Goal: Information Seeking & Learning: Check status

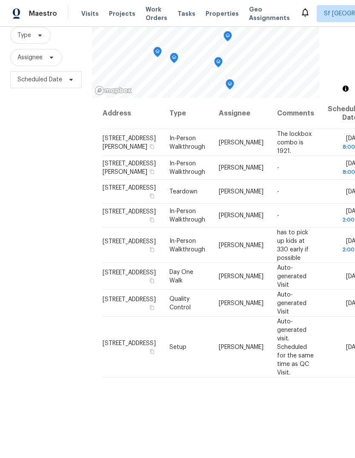
scroll to position [32, 0]
click at [71, 172] on div "Filters Reset ​ Type Assignee Scheduled Date" at bounding box center [46, 217] width 92 height 494
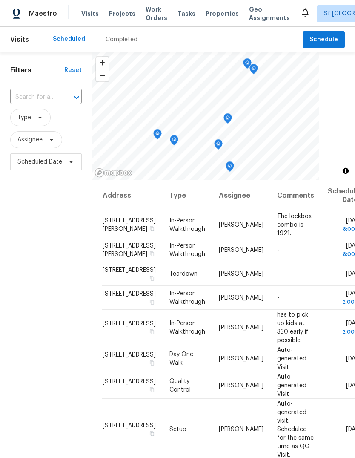
scroll to position [0, 0]
click at [114, 35] on div "Completed" at bounding box center [122, 39] width 32 height 9
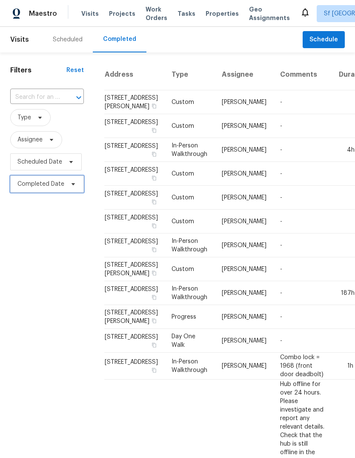
click at [39, 185] on span "Completed Date" at bounding box center [40, 184] width 47 height 9
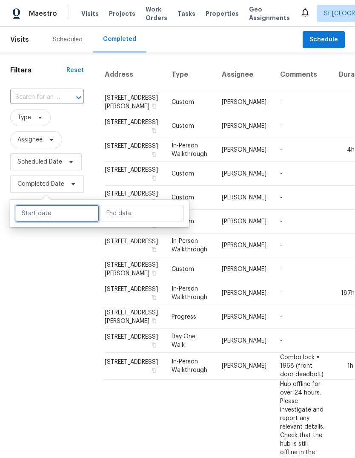
click at [36, 216] on input "text" at bounding box center [57, 213] width 84 height 17
select select "8"
select select "2025"
select select "9"
select select "2025"
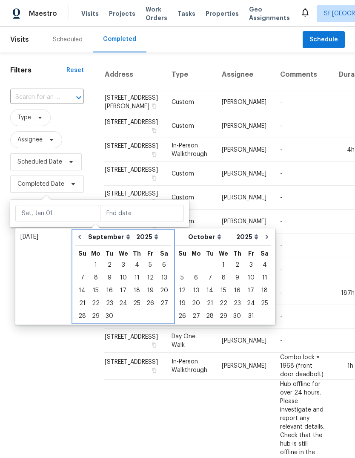
click at [80, 237] on icon "Go to previous month" at bounding box center [79, 236] width 7 height 7
select select "7"
select select "8"
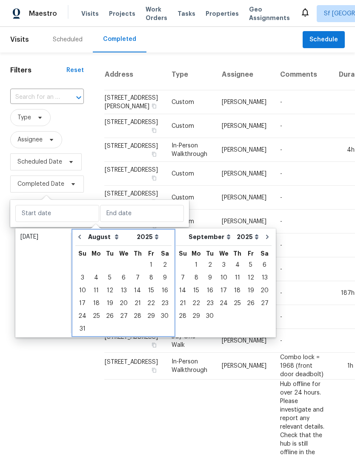
click at [78, 236] on icon "Go to previous month" at bounding box center [79, 236] width 7 height 7
select select "6"
select select "7"
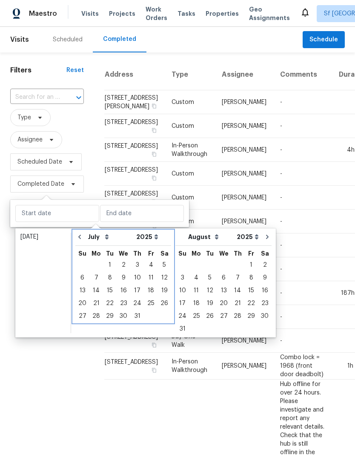
click at [78, 235] on icon "Go to previous month" at bounding box center [79, 236] width 7 height 7
select select "5"
select select "6"
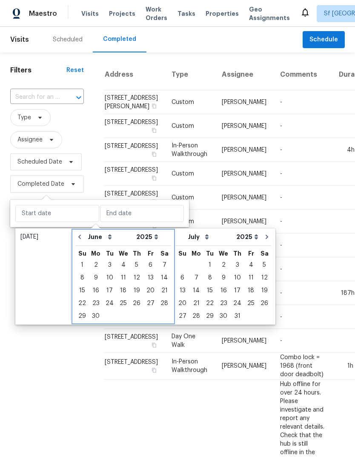
click at [77, 235] on icon "Go to previous month" at bounding box center [79, 236] width 7 height 7
select select "4"
select select "5"
click at [77, 235] on icon "Go to previous month" at bounding box center [79, 236] width 7 height 7
select select "3"
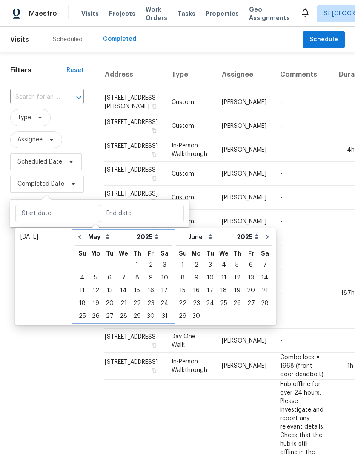
select select "4"
click at [77, 235] on icon "Go to previous month" at bounding box center [79, 236] width 7 height 7
select select "2"
select select "3"
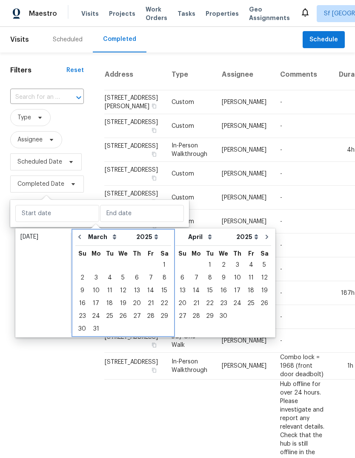
click at [79, 235] on icon "Go to previous month" at bounding box center [79, 236] width 7 height 7
select select "1"
select select "2"
click at [80, 236] on icon "Go to previous month" at bounding box center [79, 236] width 7 height 7
select select "0"
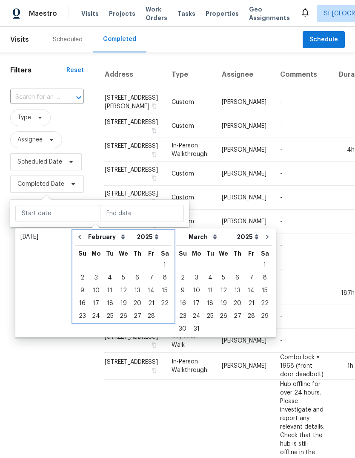
select select "1"
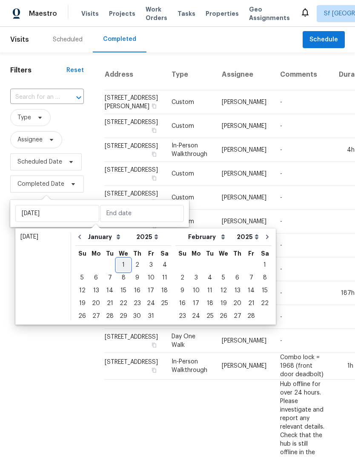
click at [120, 263] on div "1" at bounding box center [124, 265] width 14 height 12
type input "[DATE]"
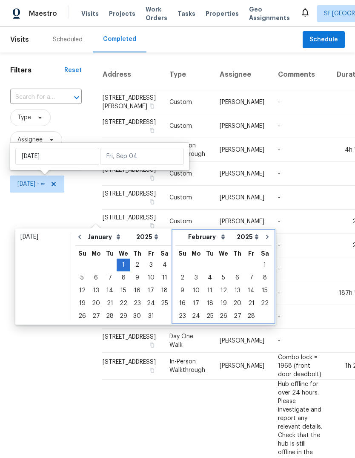
click at [264, 239] on icon "Go to next month" at bounding box center [267, 236] width 7 height 7
select select "1"
select select "2"
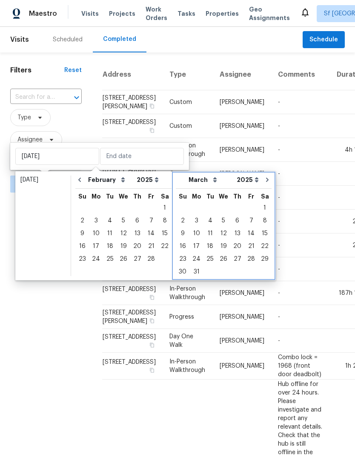
click at [264, 181] on icon "Go to next month" at bounding box center [267, 179] width 7 height 7
select select "2"
select select "3"
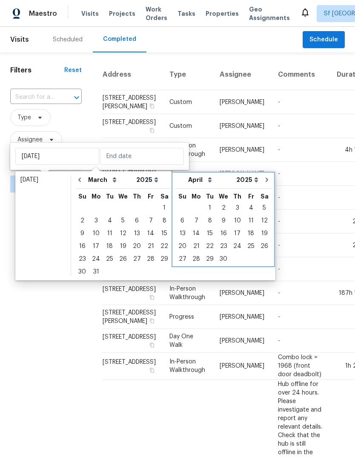
click at [263, 180] on icon "Go to next month" at bounding box center [266, 179] width 7 height 7
select select "3"
select select "4"
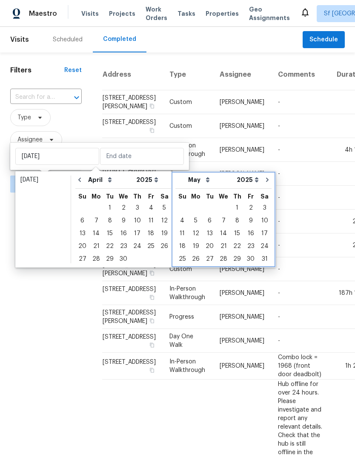
click at [264, 179] on icon "Go to next month" at bounding box center [267, 179] width 7 height 7
select select "4"
select select "5"
click at [264, 180] on icon "Go to next month" at bounding box center [267, 179] width 7 height 7
select select "5"
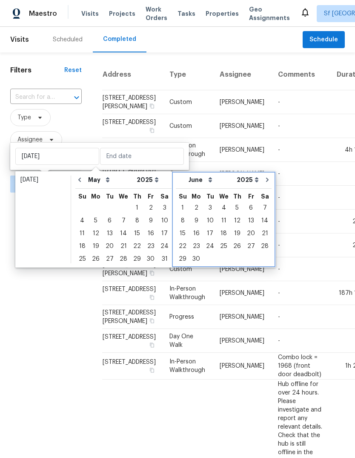
select select "6"
click at [263, 180] on icon "Go to next month" at bounding box center [266, 179] width 7 height 7
select select "6"
select select "7"
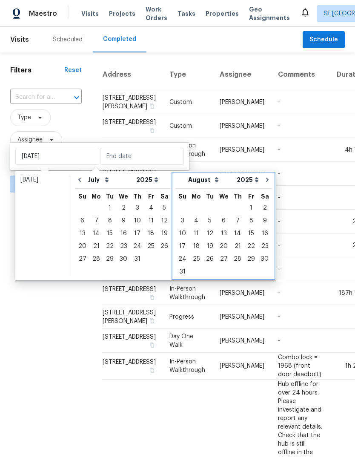
click at [264, 180] on icon "Go to next month" at bounding box center [267, 179] width 7 height 7
select select "7"
select select "8"
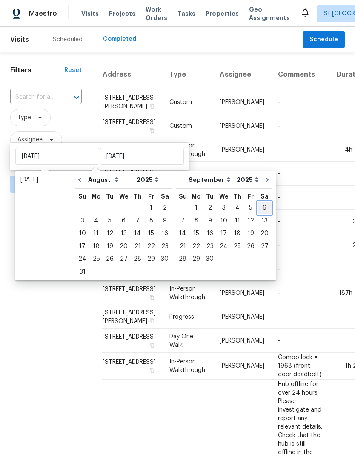
click at [257, 205] on div "6" at bounding box center [264, 208] width 14 height 12
type input "[DATE]"
select select "0"
select select "1"
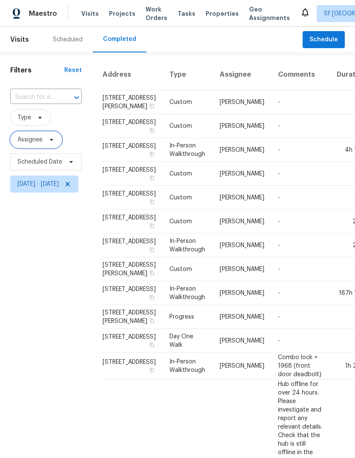
click at [29, 137] on span "Assignee" at bounding box center [29, 139] width 25 height 9
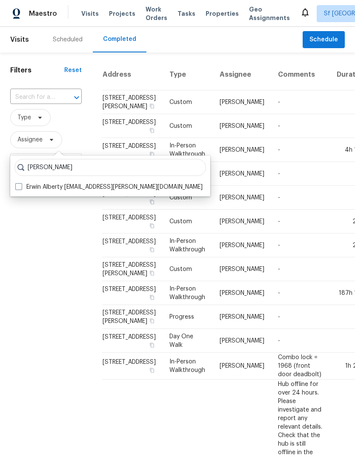
type input "[PERSON_NAME]"
click at [35, 188] on label "Erwin Alberty [EMAIL_ADDRESS][PERSON_NAME][DOMAIN_NAME]" at bounding box center [108, 187] width 187 height 9
click at [21, 188] on input "Erwin Alberty [EMAIL_ADDRESS][PERSON_NAME][DOMAIN_NAME]" at bounding box center [18, 186] width 6 height 6
checkbox input "true"
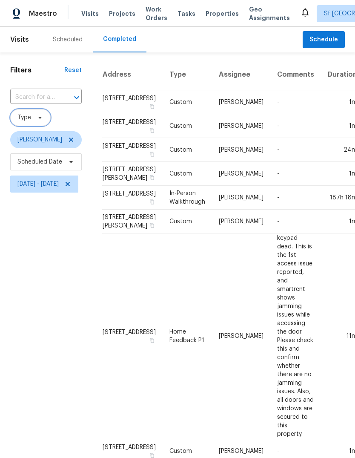
click at [26, 116] on span "Type" at bounding box center [24, 117] width 14 height 9
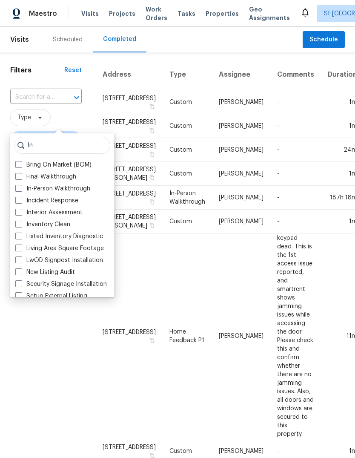
type input "I"
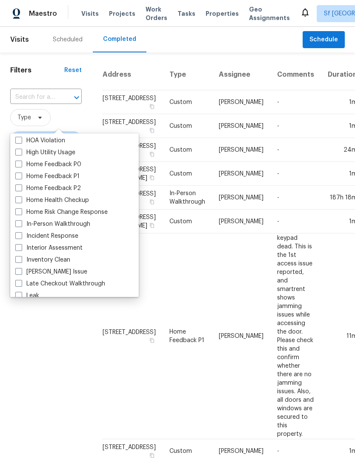
scroll to position [253, 0]
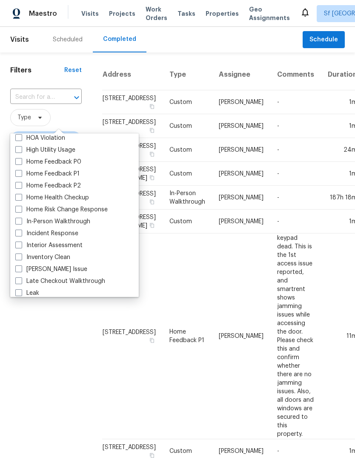
click at [32, 223] on label "In-Person Walkthrough" at bounding box center [52, 221] width 75 height 9
click at [21, 223] on input "In-Person Walkthrough" at bounding box center [18, 220] width 6 height 6
checkbox input "true"
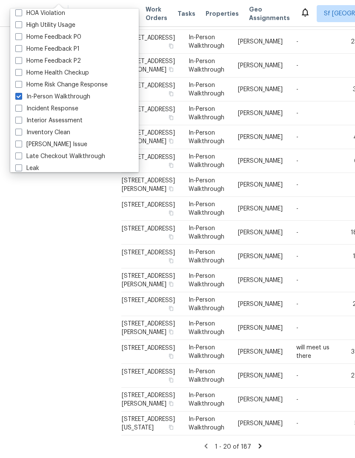
click at [55, 225] on div "Filters Reset ​ In-Person Walkthrough [PERSON_NAME] Scheduled Date [DATE] - [DA…" at bounding box center [55, 188] width 111 height 537
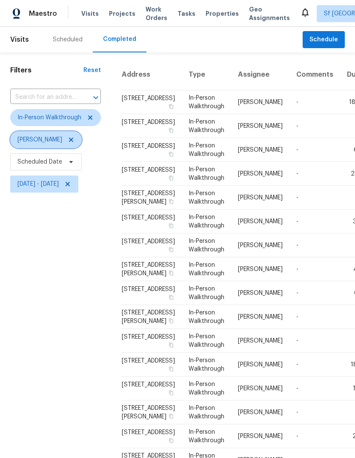
click at [68, 139] on icon at bounding box center [71, 139] width 7 height 7
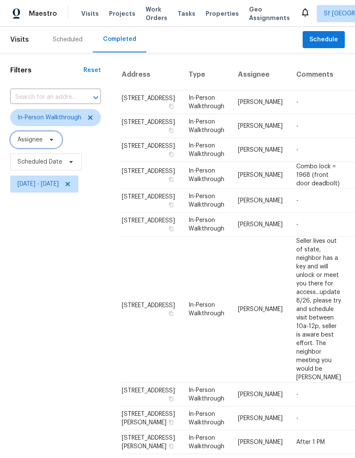
click at [31, 141] on span "Assignee" at bounding box center [29, 139] width 25 height 9
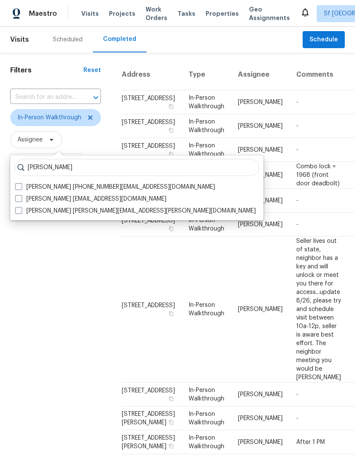
type input "[PERSON_NAME]"
click at [41, 209] on label "[PERSON_NAME] [PERSON_NAME][EMAIL_ADDRESS][PERSON_NAME][DOMAIN_NAME]" at bounding box center [135, 210] width 240 height 9
click at [21, 209] on input "[PERSON_NAME] [PERSON_NAME][EMAIL_ADDRESS][PERSON_NAME][DOMAIN_NAME]" at bounding box center [18, 209] width 6 height 6
checkbox input "true"
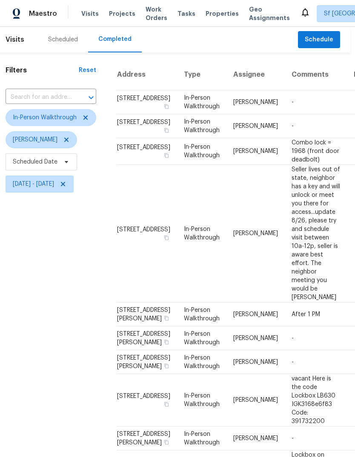
scroll to position [0, 5]
click at [85, 120] on icon at bounding box center [85, 117] width 7 height 7
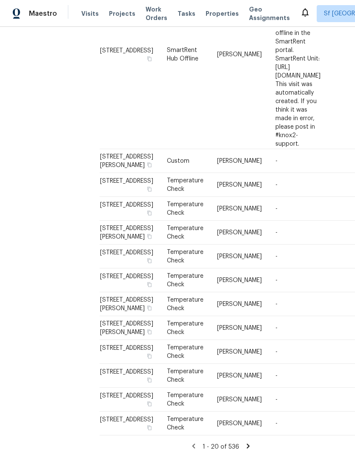
scroll to position [533, 3]
click at [64, 182] on div "Filters Reset ​ Type [PERSON_NAME] Scheduled Date [DATE] - [DATE]" at bounding box center [43, 105] width 92 height 705
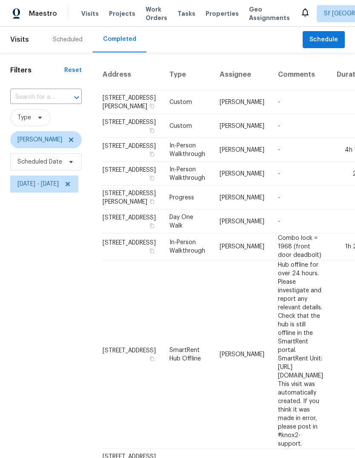
scroll to position [0, 0]
click at [86, 17] on span "Visits" at bounding box center [89, 13] width 17 height 9
click at [85, 12] on span "Visits" at bounding box center [89, 13] width 17 height 9
click at [66, 38] on div "Scheduled" at bounding box center [68, 39] width 30 height 9
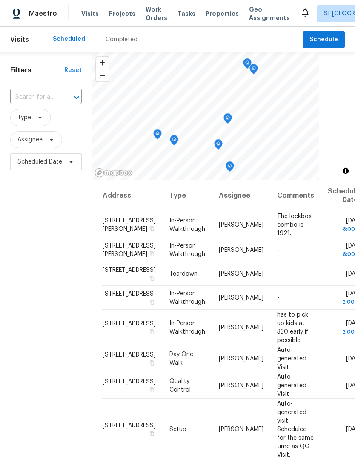
click at [55, 249] on div "Filters Reset ​ Type Assignee Scheduled Date" at bounding box center [46, 299] width 92 height 494
